Goal: Task Accomplishment & Management: Use online tool/utility

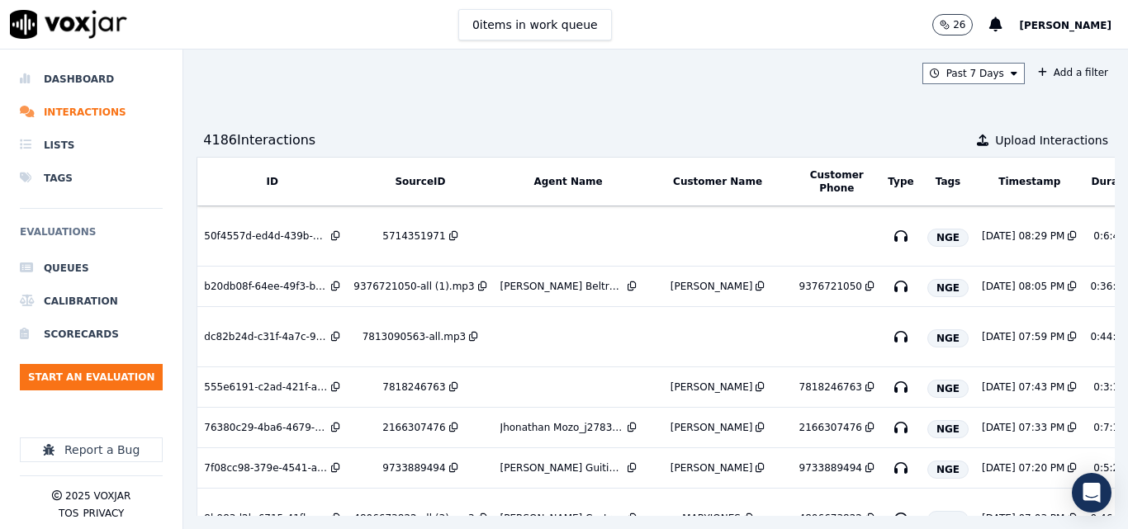
click at [268, 12] on div "0 items in work queue 26 [PERSON_NAME]" at bounding box center [564, 25] width 1128 height 50
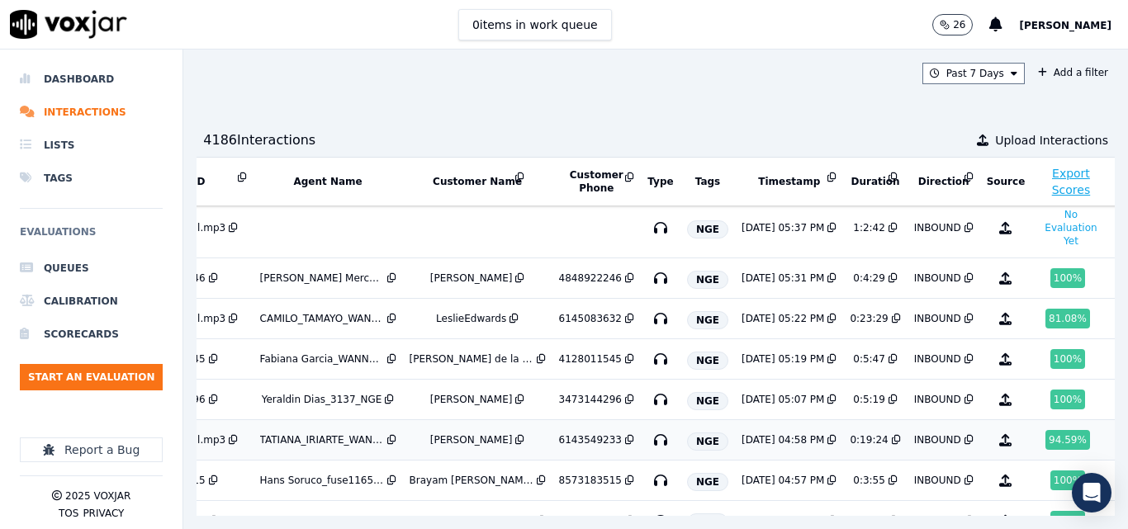
scroll to position [617, 240]
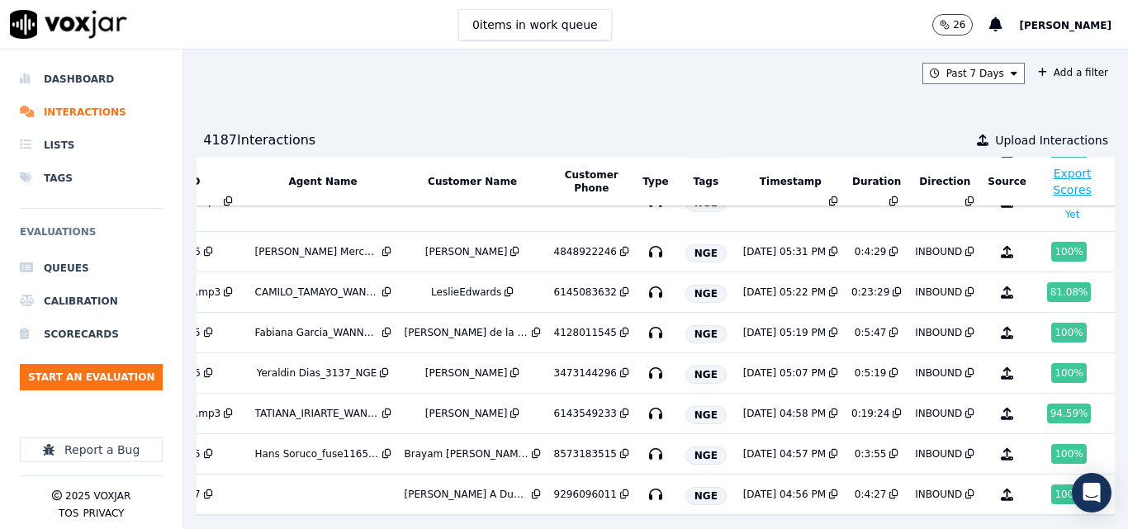
scroll to position [637, 245]
drag, startPoint x: 1064, startPoint y: 414, endPoint x: 1062, endPoint y: 432, distance: 18.2
click at [1111, 434] on td at bounding box center [1120, 454] width 19 height 40
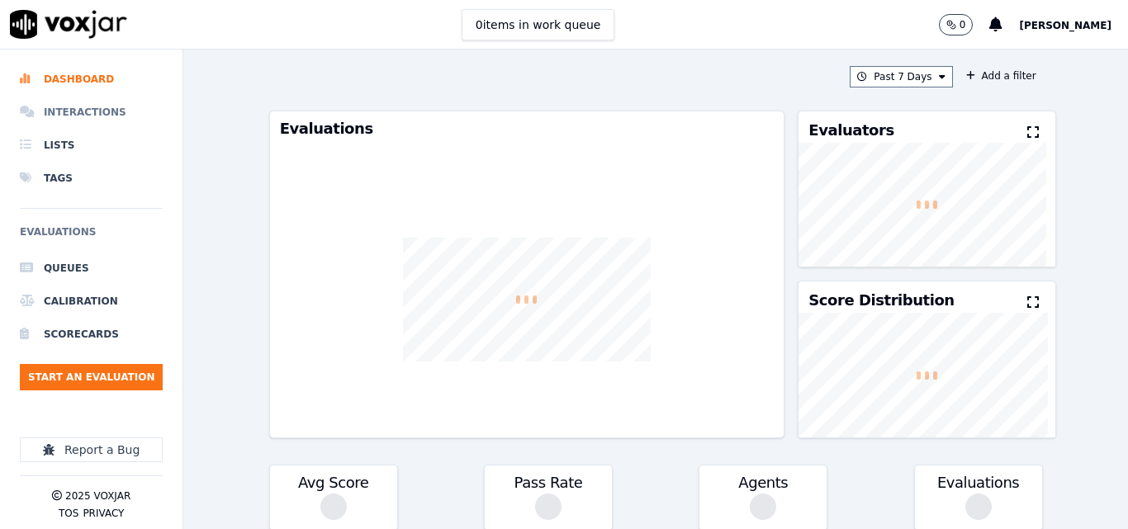
click at [78, 118] on li "Interactions" at bounding box center [91, 112] width 143 height 33
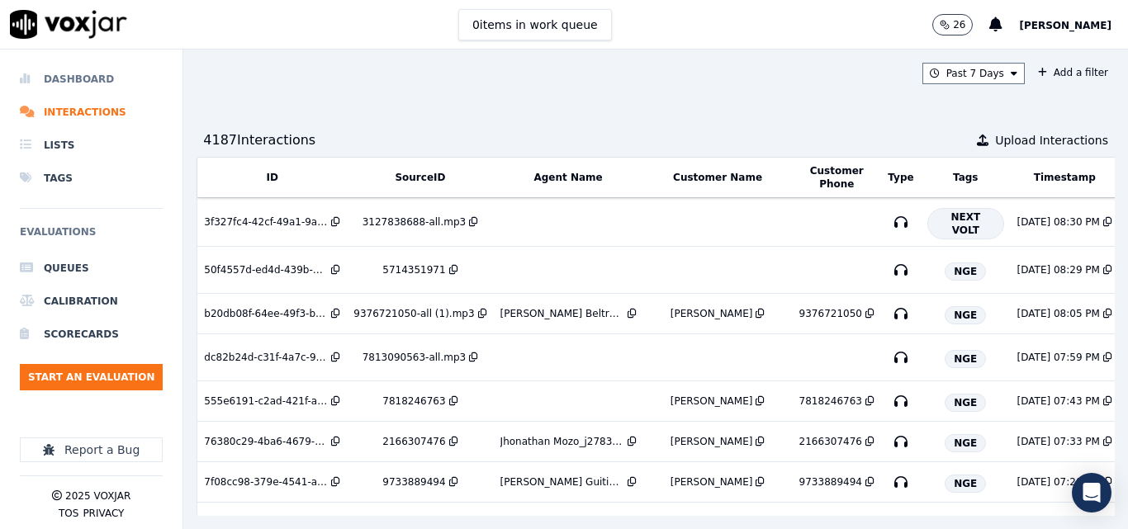
click at [88, 81] on li "Dashboard" at bounding box center [91, 79] width 143 height 33
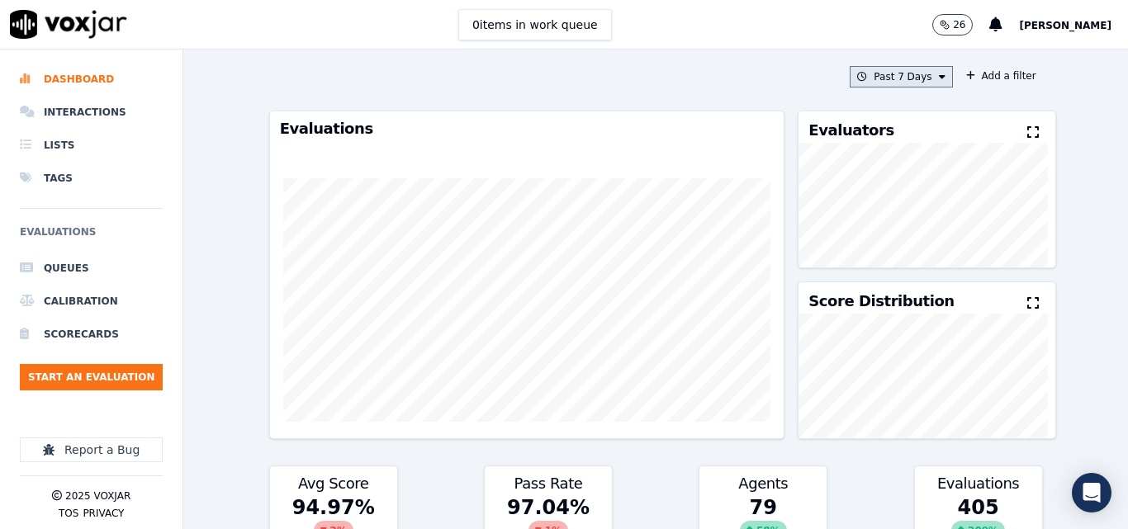
click at [939, 77] on icon at bounding box center [942, 77] width 7 height 10
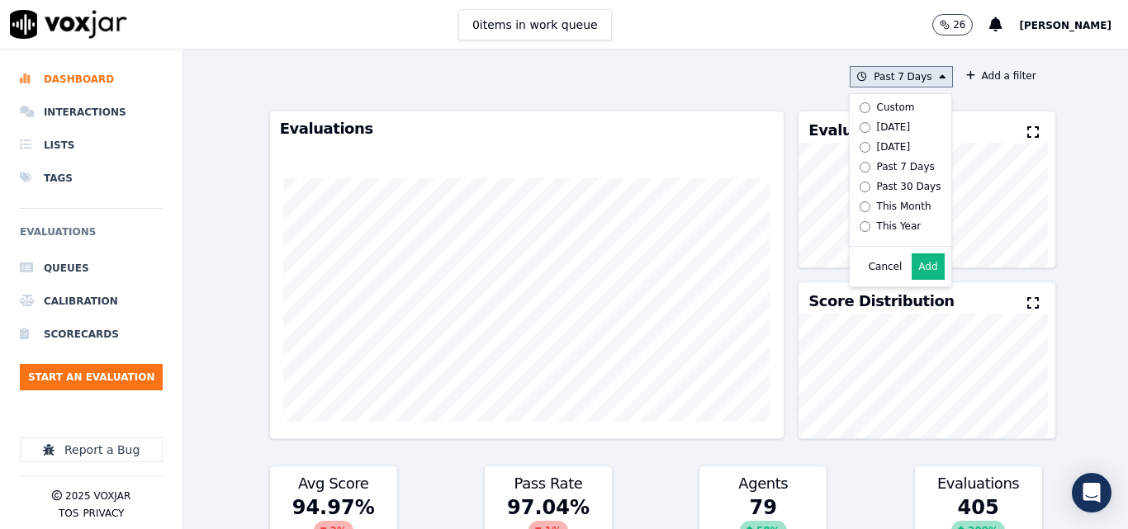
click at [886, 128] on label "Today" at bounding box center [897, 127] width 88 height 20
click at [912, 280] on button "Add" at bounding box center [928, 267] width 32 height 26
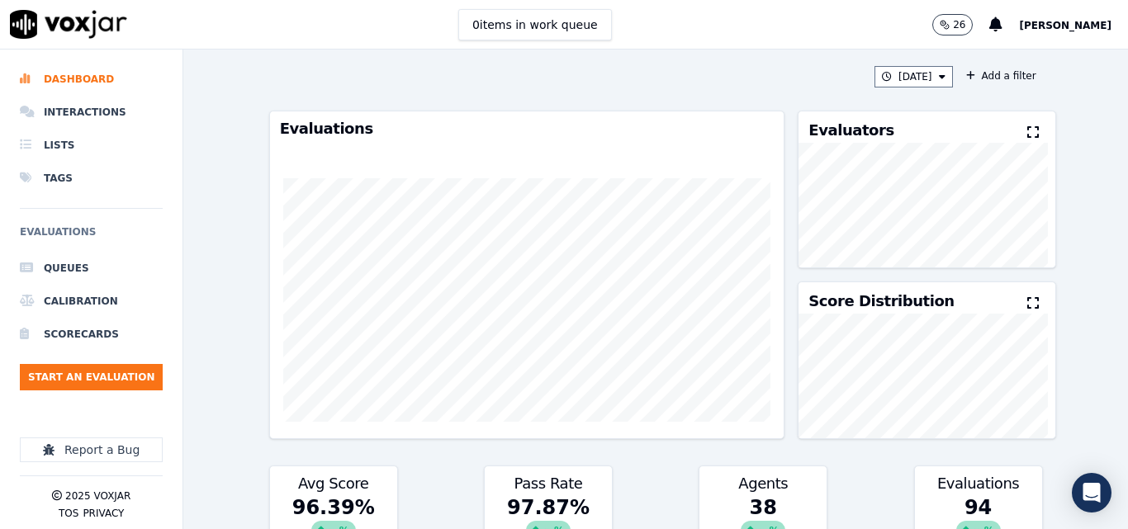
click at [1027, 123] on button at bounding box center [1036, 133] width 18 height 20
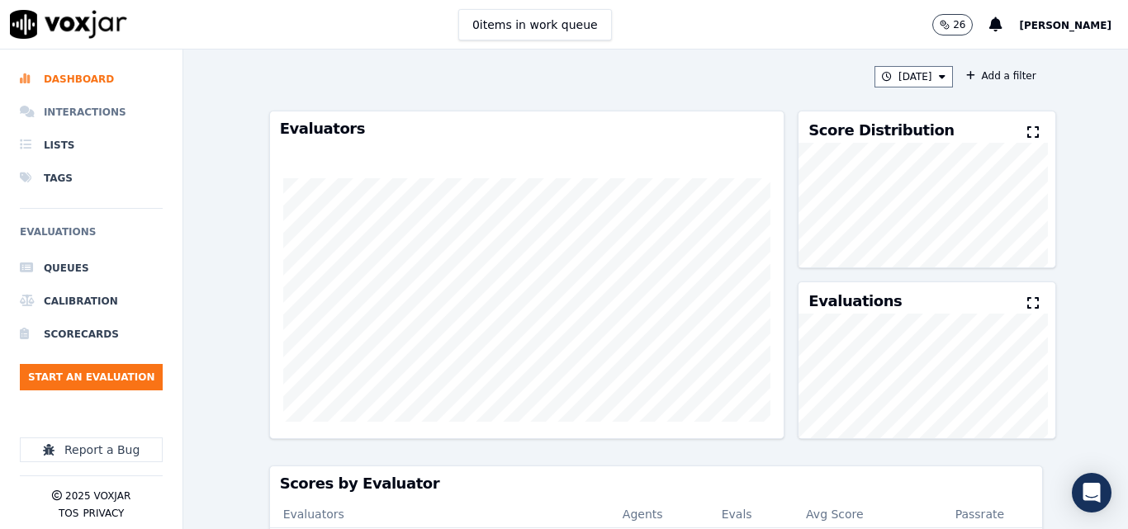
click at [90, 110] on li "Interactions" at bounding box center [91, 112] width 143 height 33
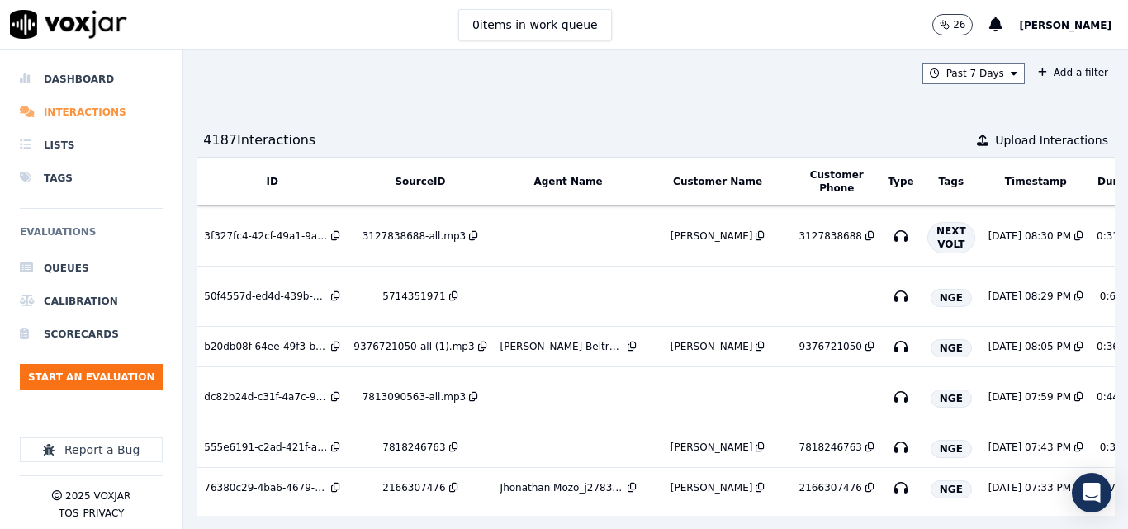
click at [62, 111] on li "Interactions" at bounding box center [91, 112] width 143 height 33
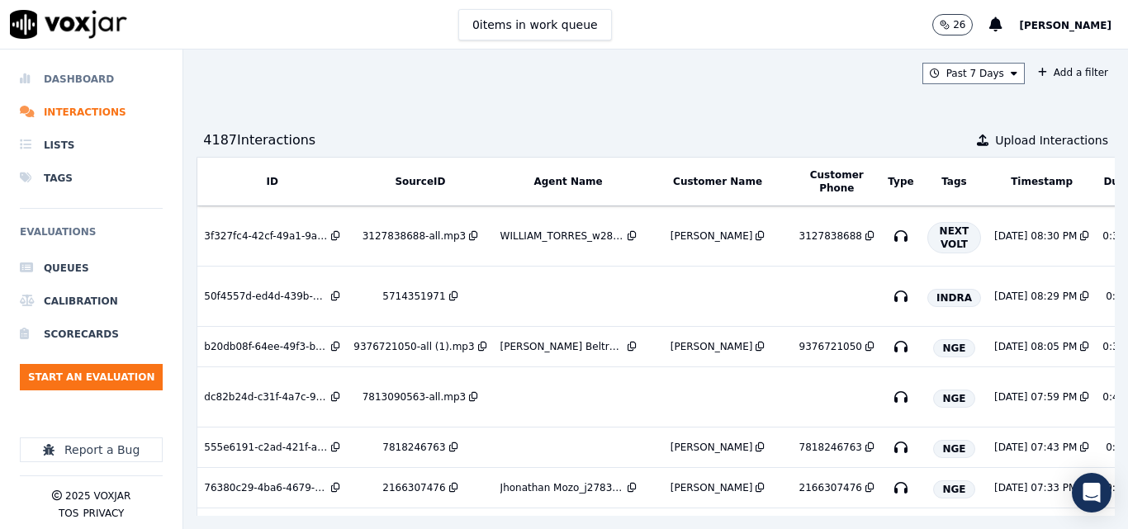
click at [70, 74] on li "Dashboard" at bounding box center [91, 79] width 143 height 33
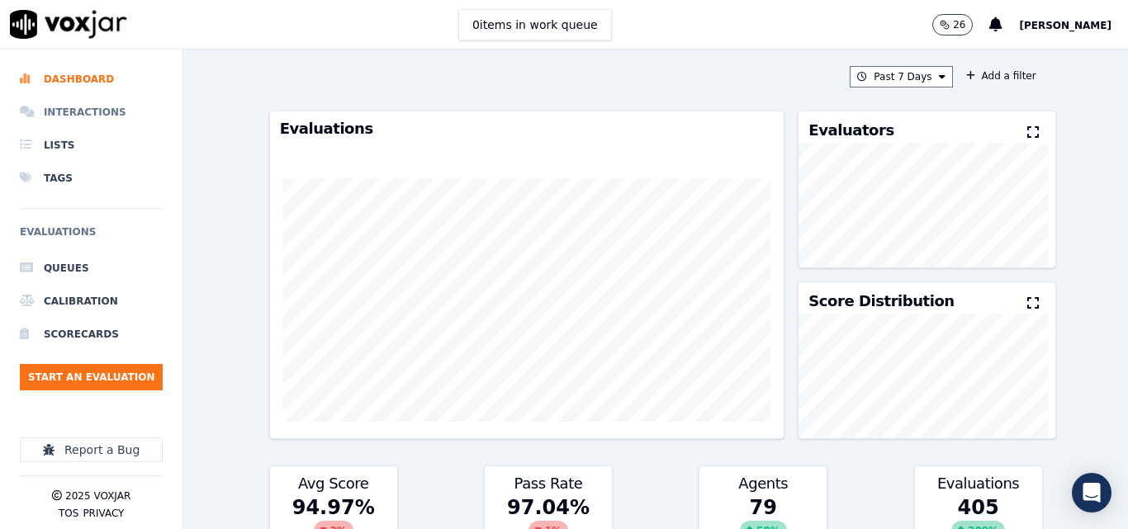
click at [87, 107] on li "Interactions" at bounding box center [91, 112] width 143 height 33
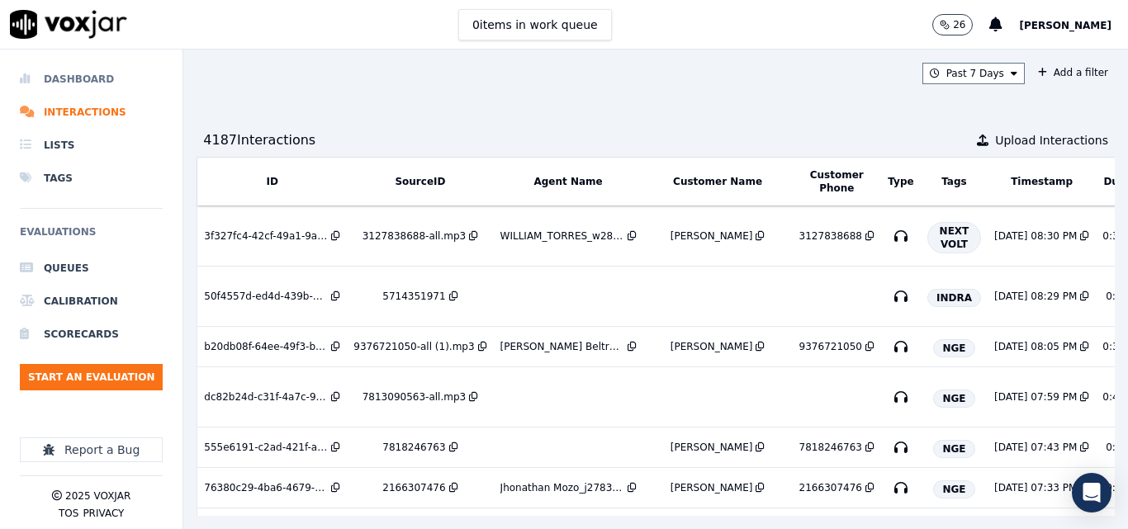
click at [44, 82] on li "Dashboard" at bounding box center [91, 79] width 143 height 33
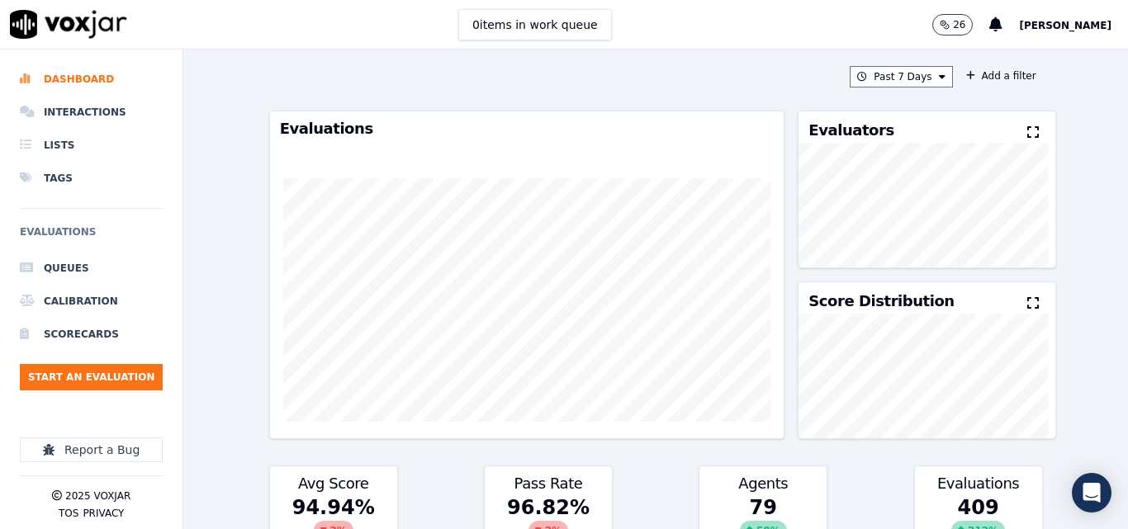
click at [884, 64] on div "Past 7 Days Add a filter Evaluations Evaluators Score Distribution Avg Score 94…" at bounding box center [656, 290] width 787 height 480
click at [889, 81] on button "Past 7 Days" at bounding box center [901, 76] width 102 height 21
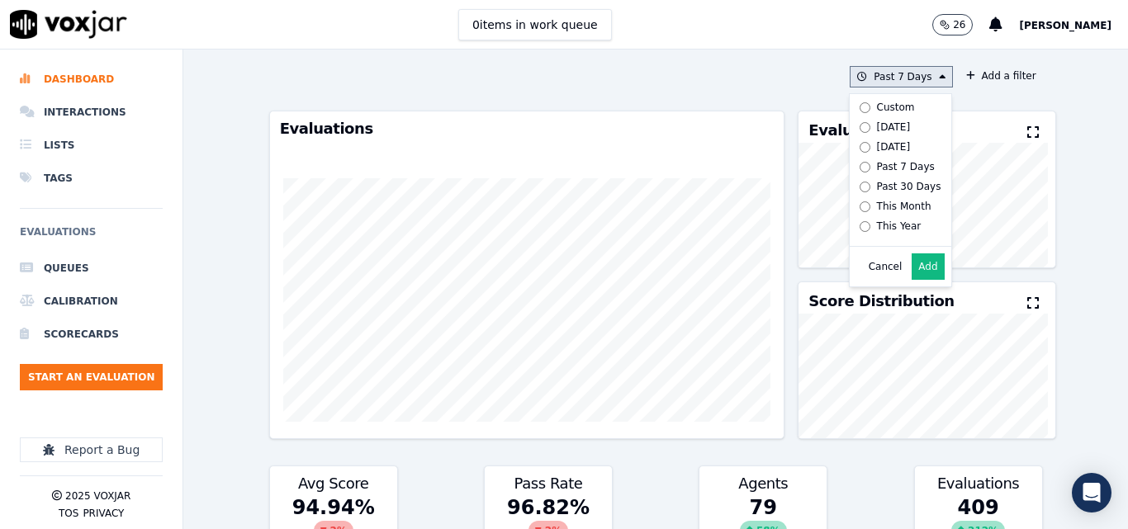
click at [877, 127] on div "Today" at bounding box center [894, 127] width 34 height 13
click at [927, 268] on div "Cancel Add" at bounding box center [901, 267] width 102 height 40
click at [919, 280] on button "Add" at bounding box center [928, 267] width 32 height 26
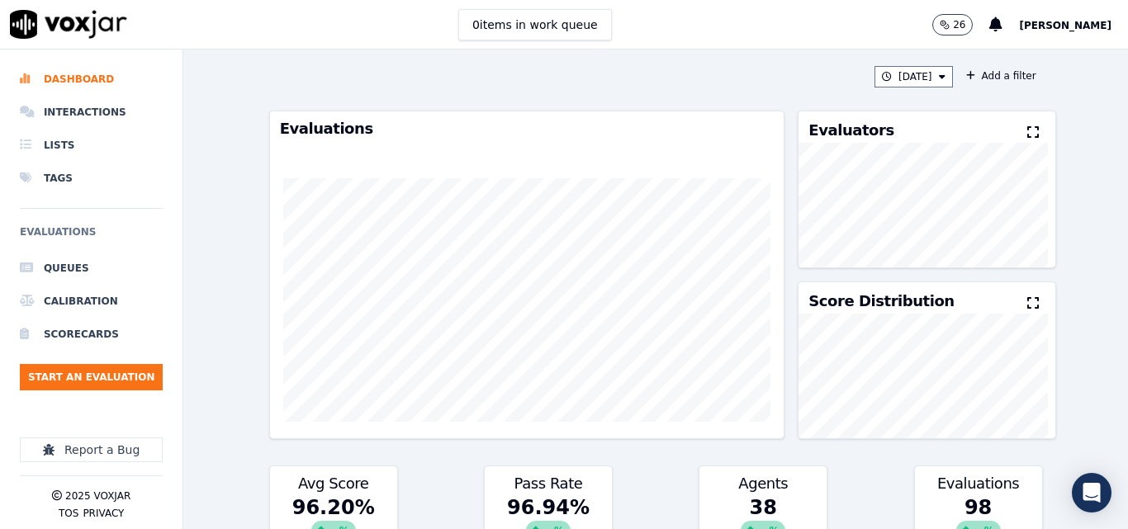
click at [1008, 119] on div "Evaluators" at bounding box center [927, 126] width 256 height 31
click at [1027, 135] on icon at bounding box center [1033, 132] width 12 height 13
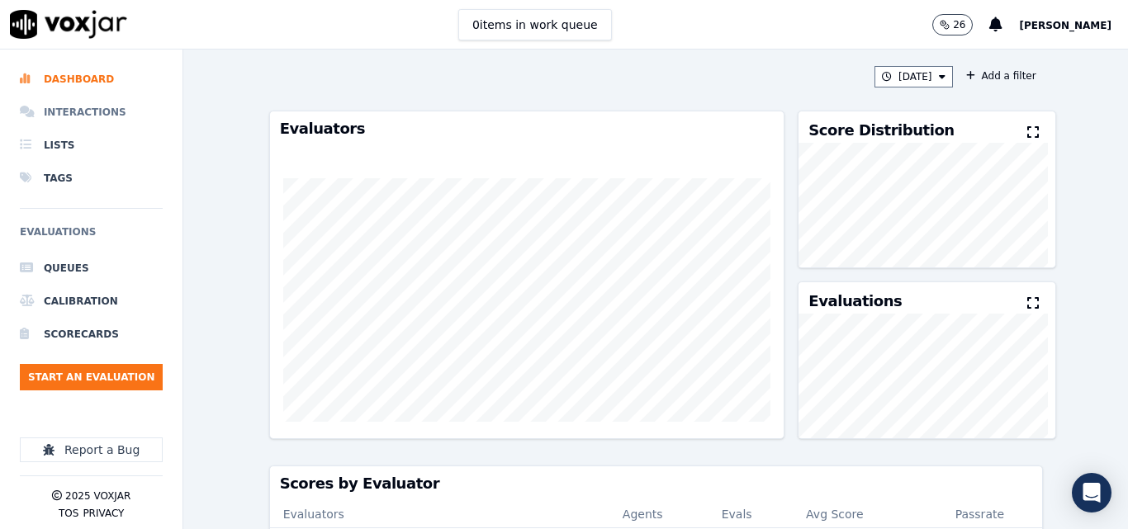
click at [66, 102] on li "Interactions" at bounding box center [91, 112] width 143 height 33
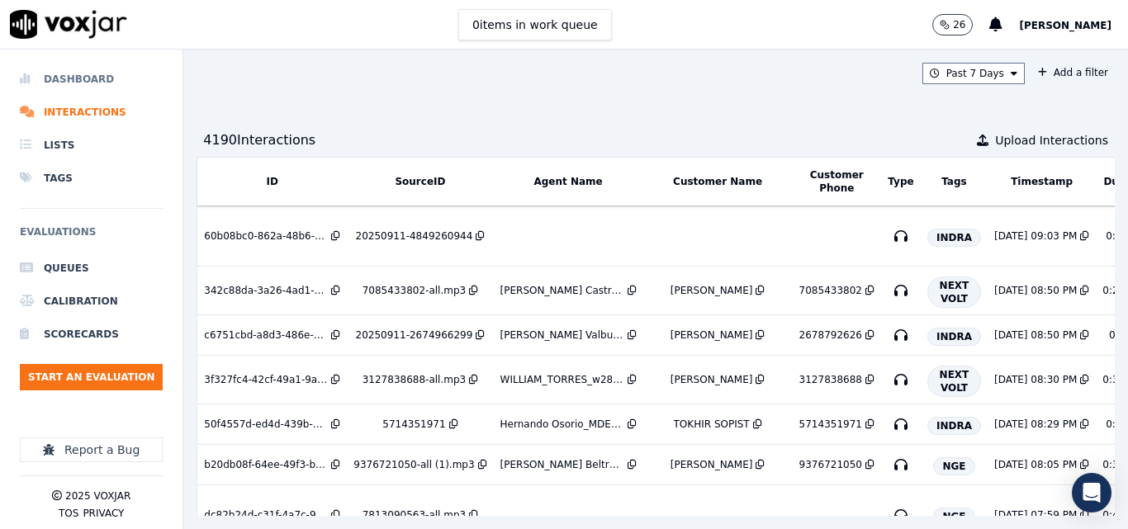
click at [103, 71] on li "Dashboard" at bounding box center [91, 79] width 143 height 33
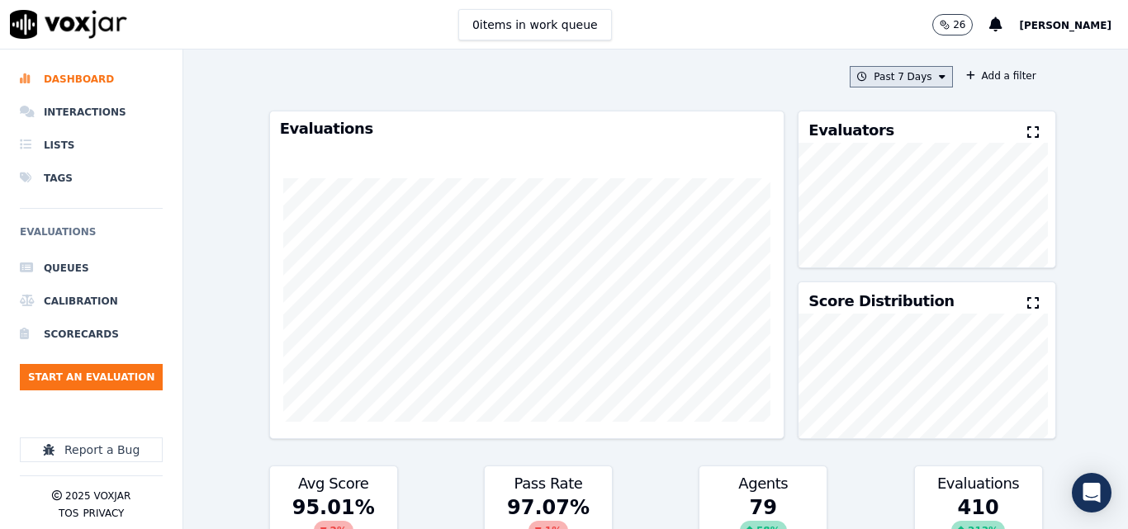
click at [903, 70] on button "Past 7 Days" at bounding box center [901, 76] width 102 height 21
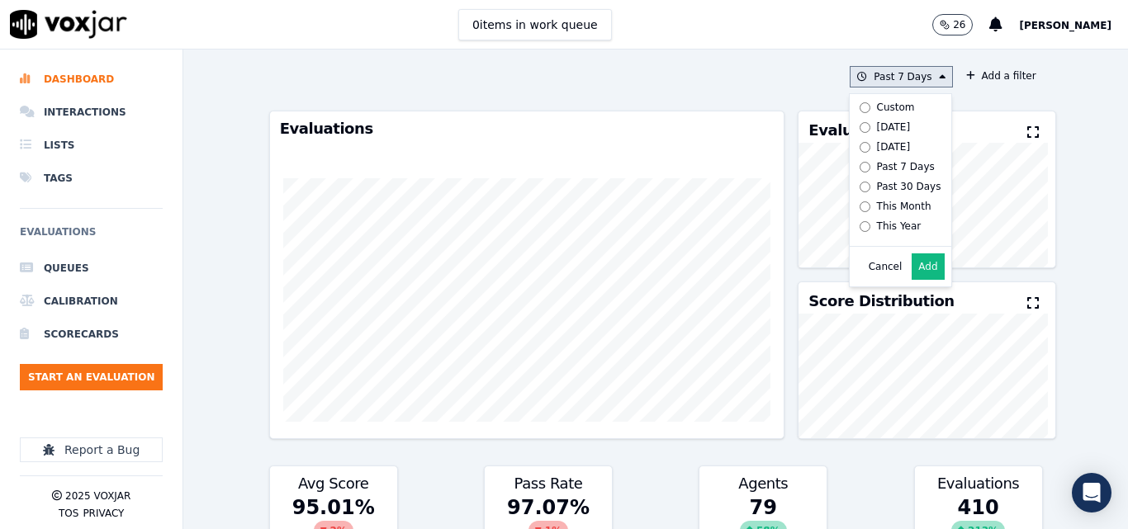
click at [881, 121] on div "Today" at bounding box center [894, 127] width 34 height 13
click at [912, 277] on button "Add" at bounding box center [928, 267] width 32 height 26
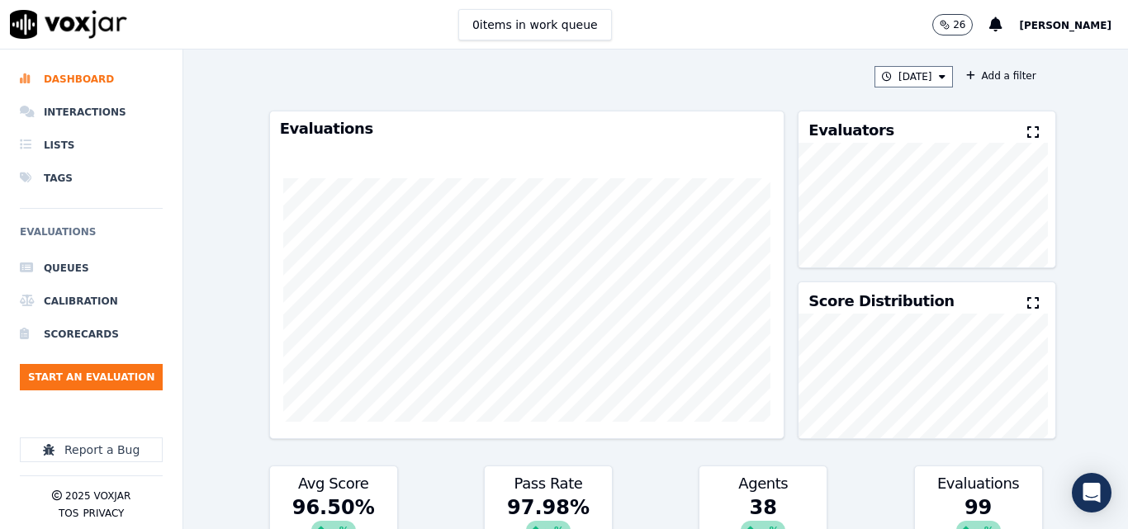
click at [1027, 139] on icon at bounding box center [1033, 132] width 12 height 13
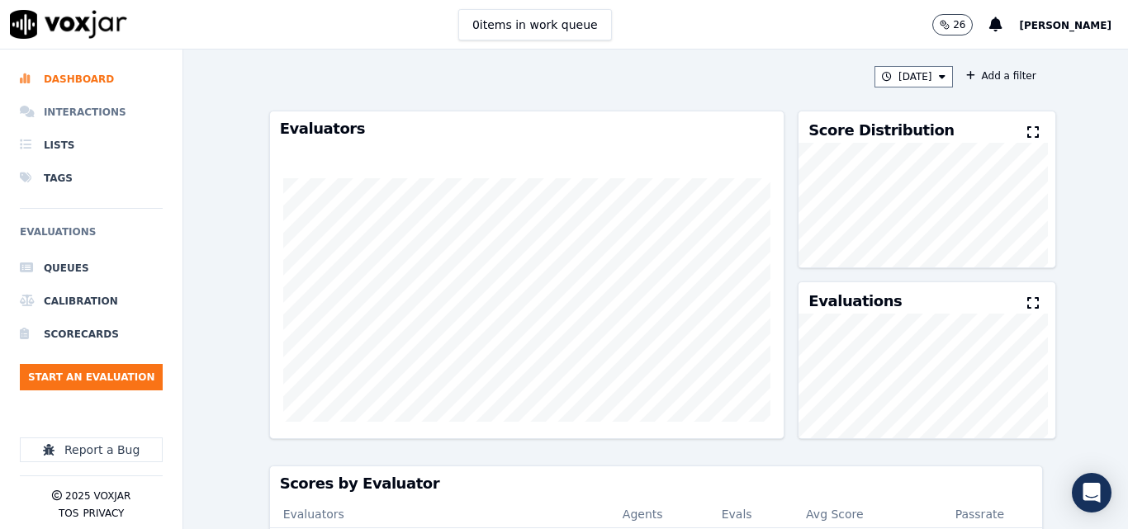
click at [83, 119] on li "Interactions" at bounding box center [91, 112] width 143 height 33
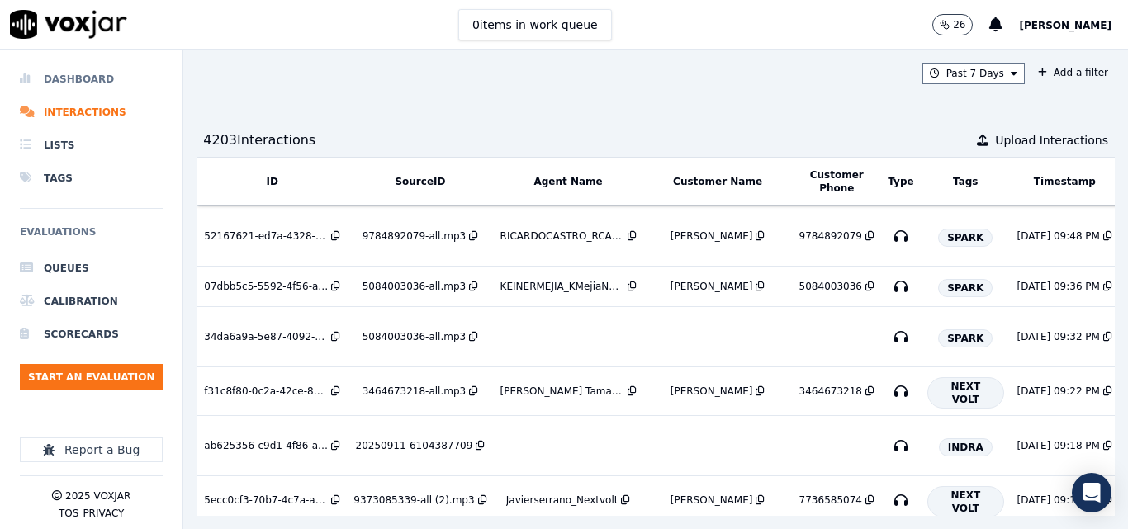
click at [64, 80] on li "Dashboard" at bounding box center [91, 79] width 143 height 33
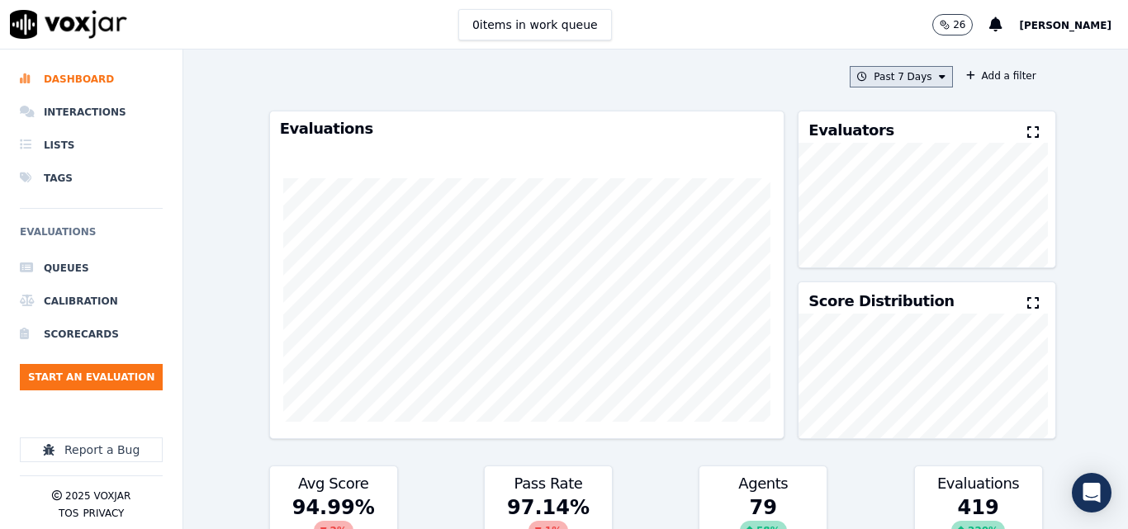
click at [884, 73] on button "Past 7 Days" at bounding box center [901, 76] width 102 height 21
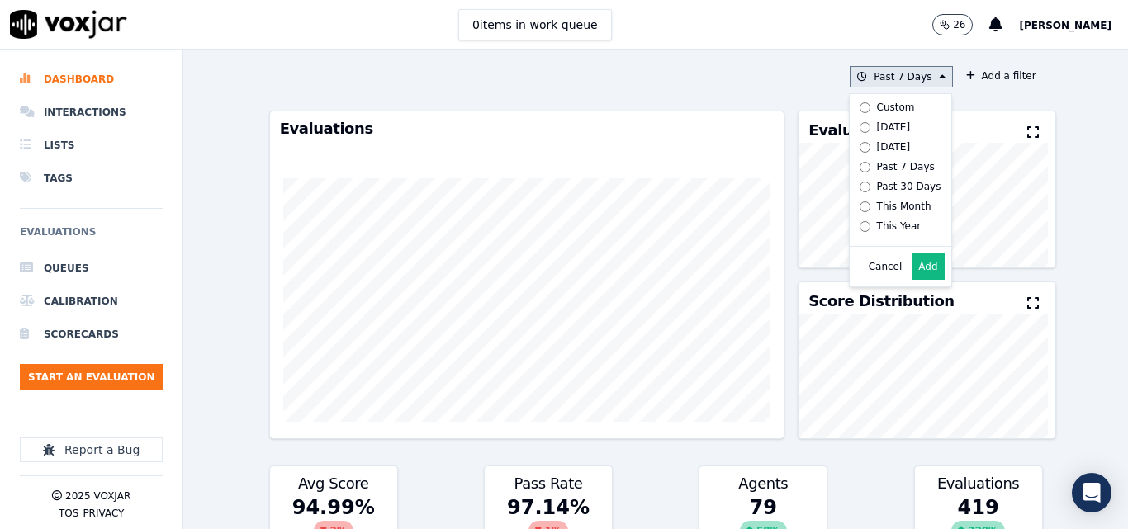
click at [877, 122] on div "Today" at bounding box center [894, 127] width 34 height 13
click at [912, 277] on button "Add" at bounding box center [928, 267] width 32 height 26
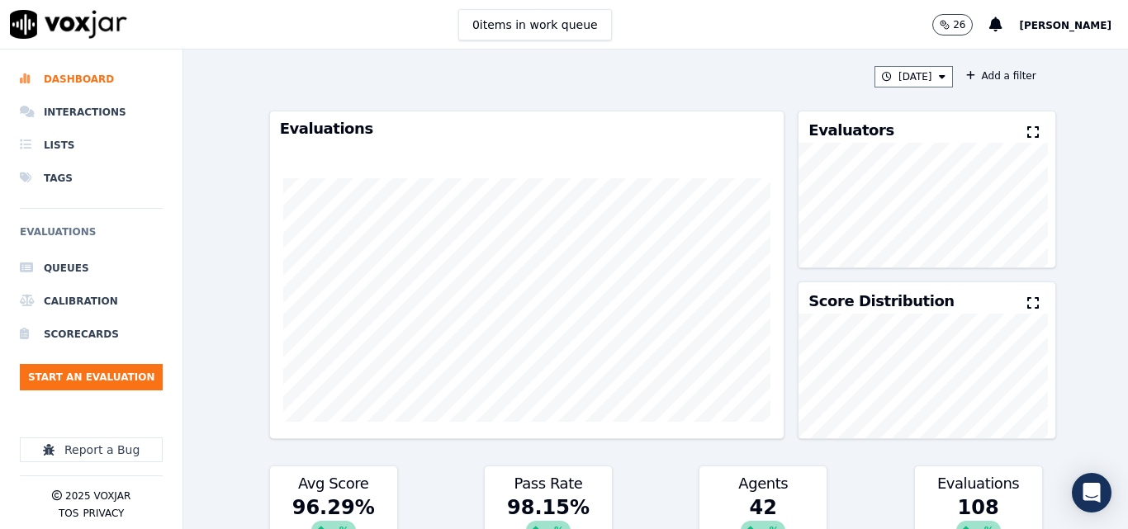
click at [1027, 137] on button at bounding box center [1036, 133] width 18 height 20
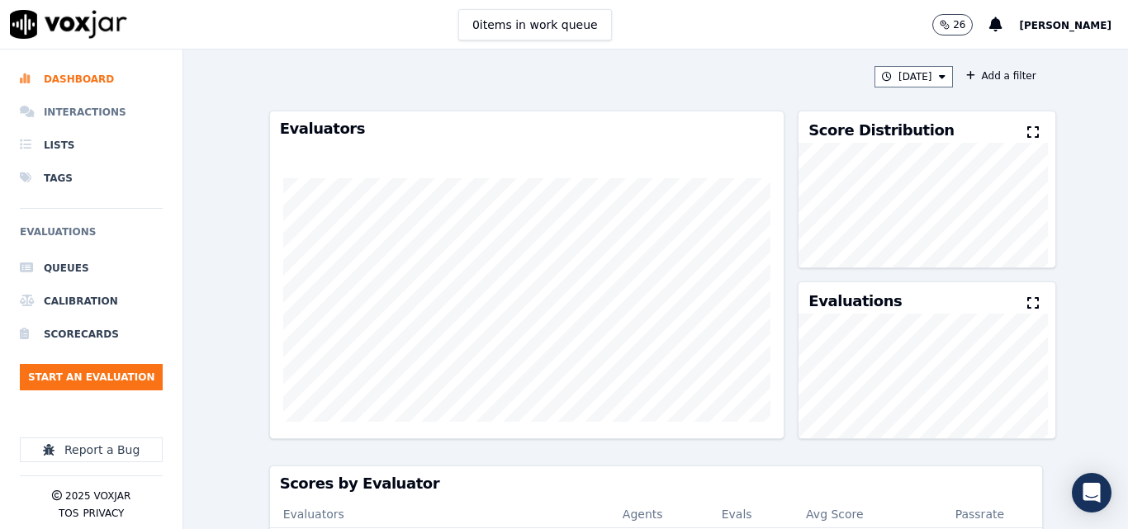
click at [104, 116] on li "Interactions" at bounding box center [91, 112] width 143 height 33
